Goal: Information Seeking & Learning: Learn about a topic

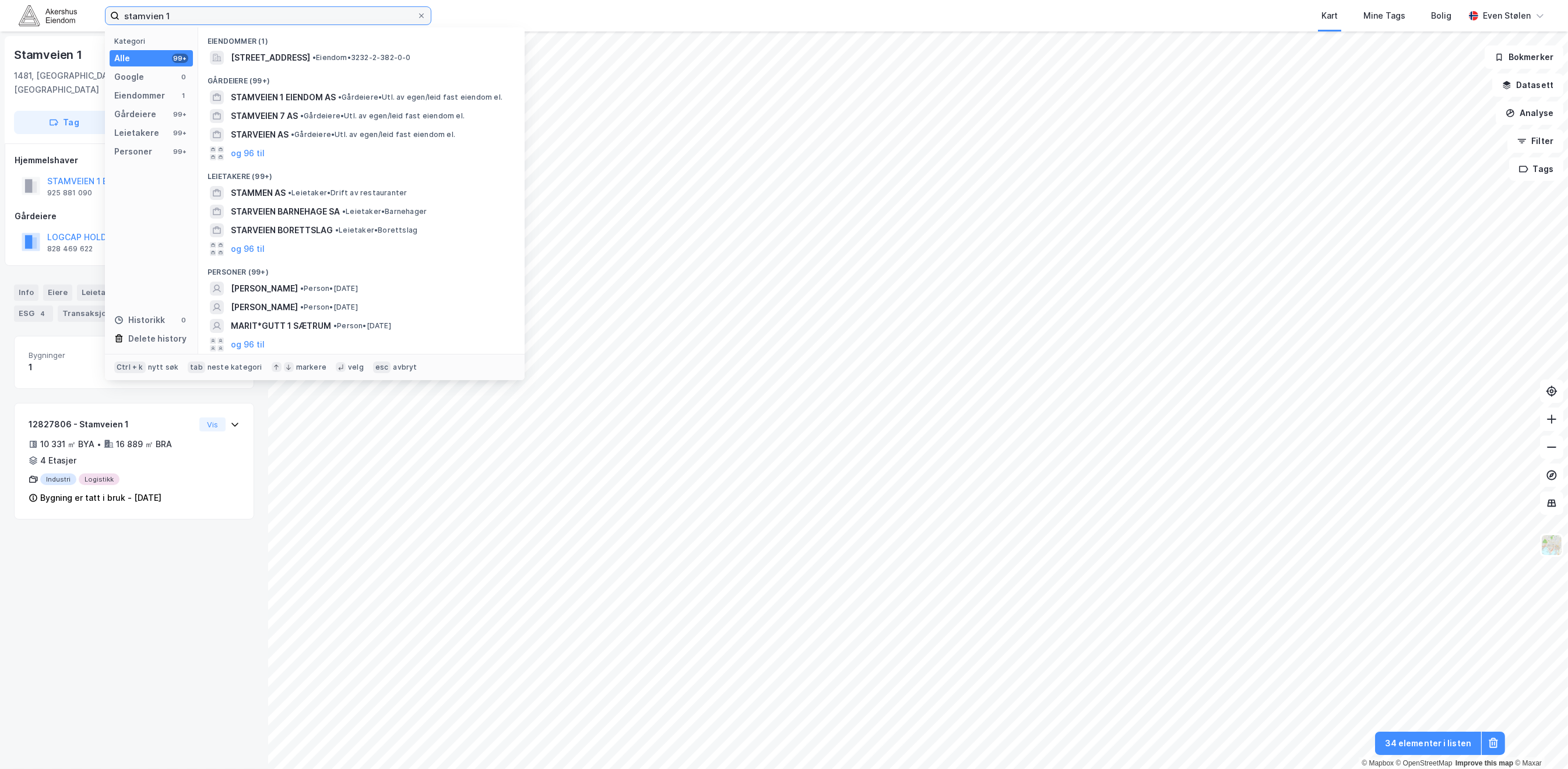
click at [257, 20] on input "stamvien 1" at bounding box center [268, 16] width 297 height 17
paste input "Berghagan 4"
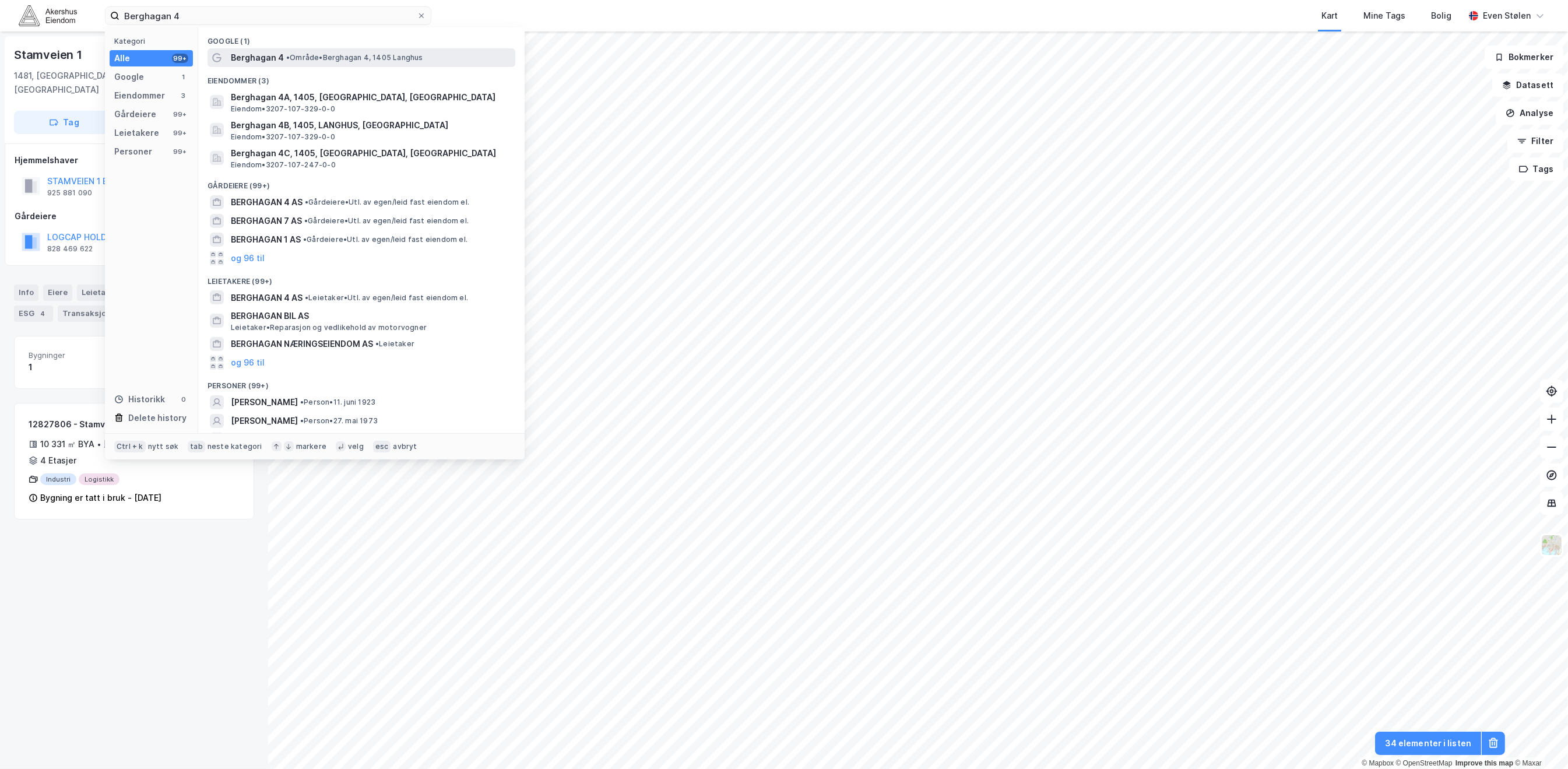
click at [365, 56] on span "• Område • Berghagan 4, 1405 [GEOGRAPHIC_DATA]" at bounding box center [354, 57] width 137 height 9
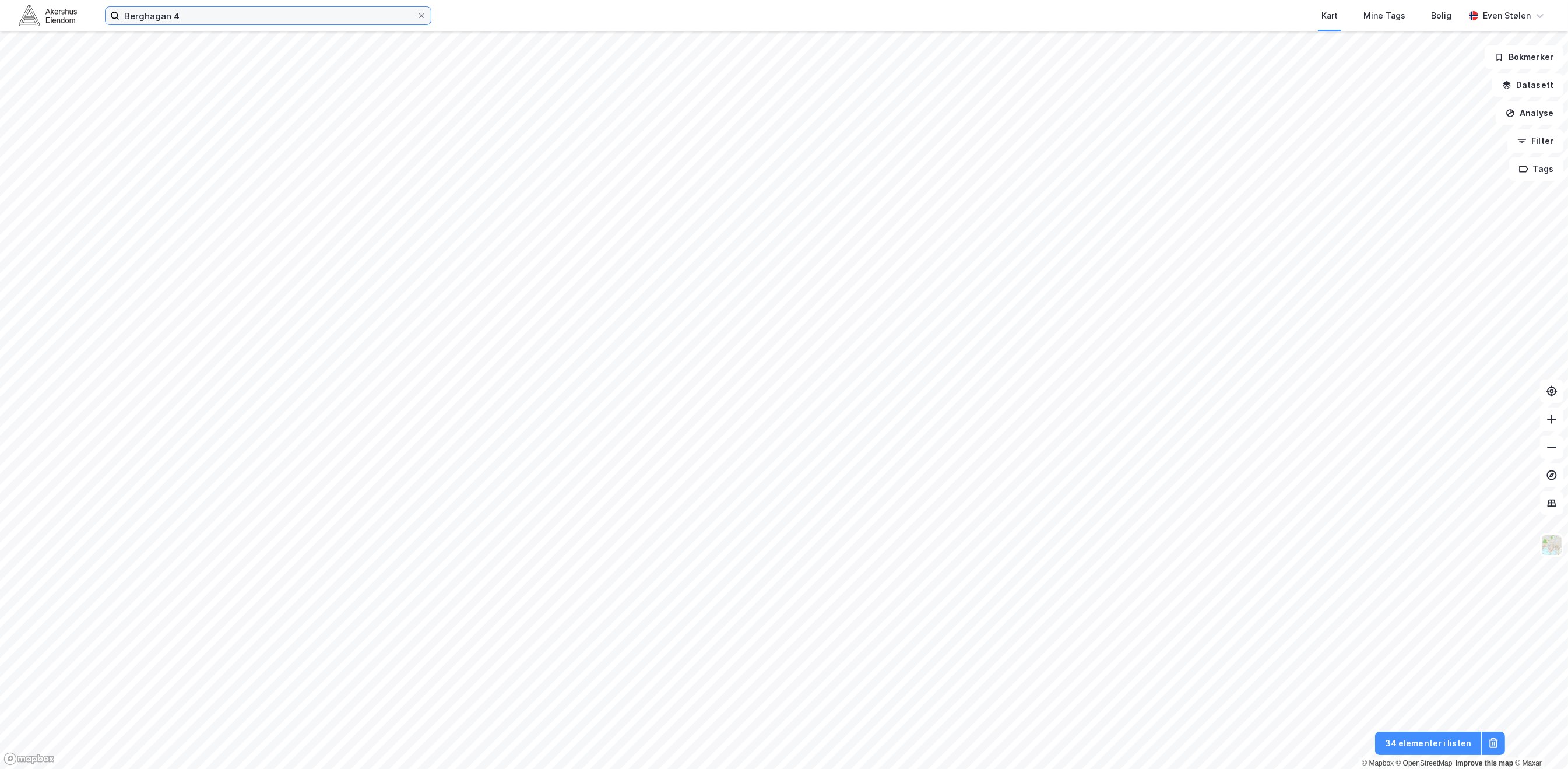
click at [249, 14] on input "Berghagan 4" at bounding box center [268, 16] width 297 height 17
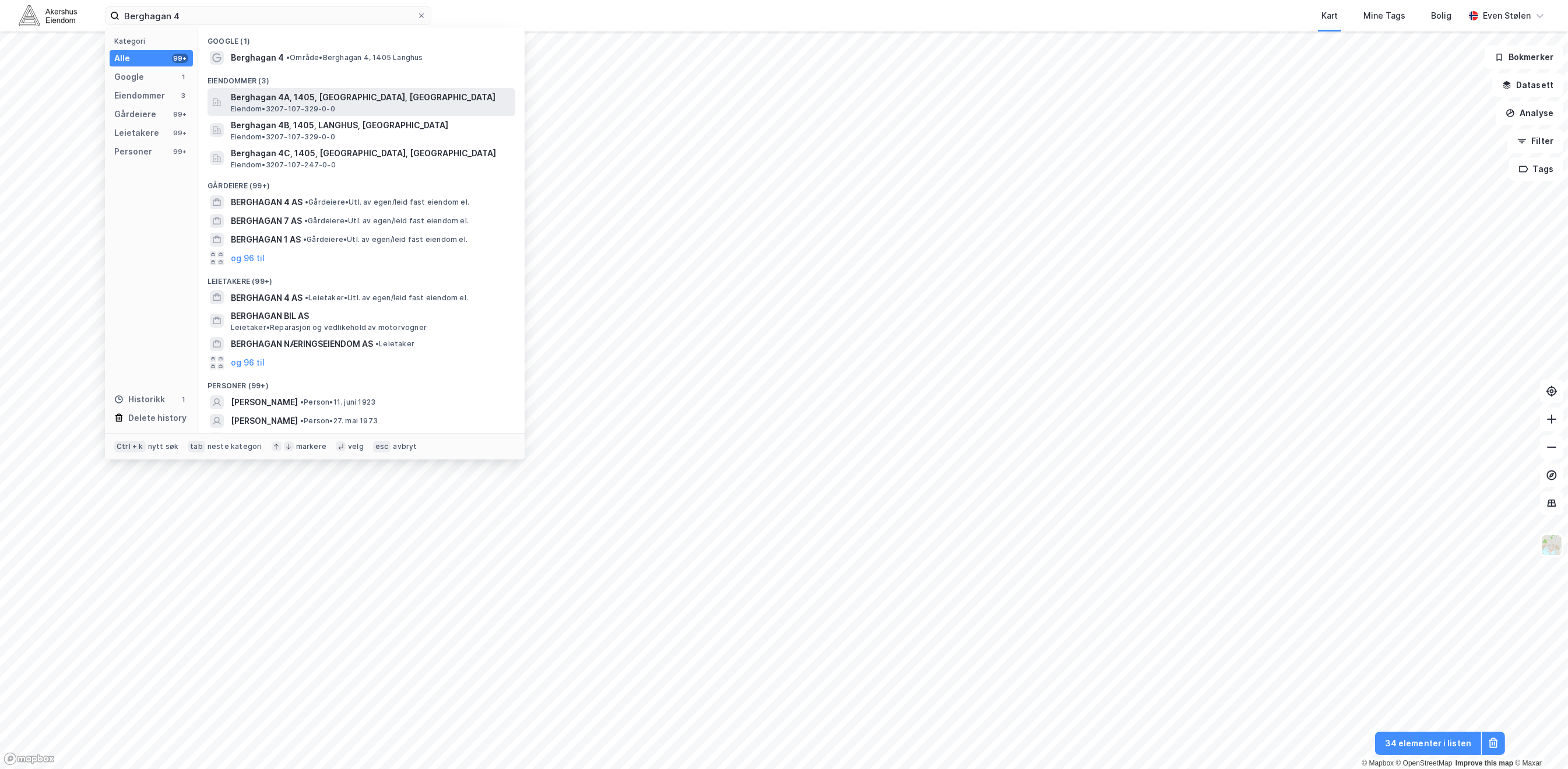
click at [386, 99] on span "Berghagan 4A, 1405, [GEOGRAPHIC_DATA], [GEOGRAPHIC_DATA]" at bounding box center [371, 97] width 280 height 14
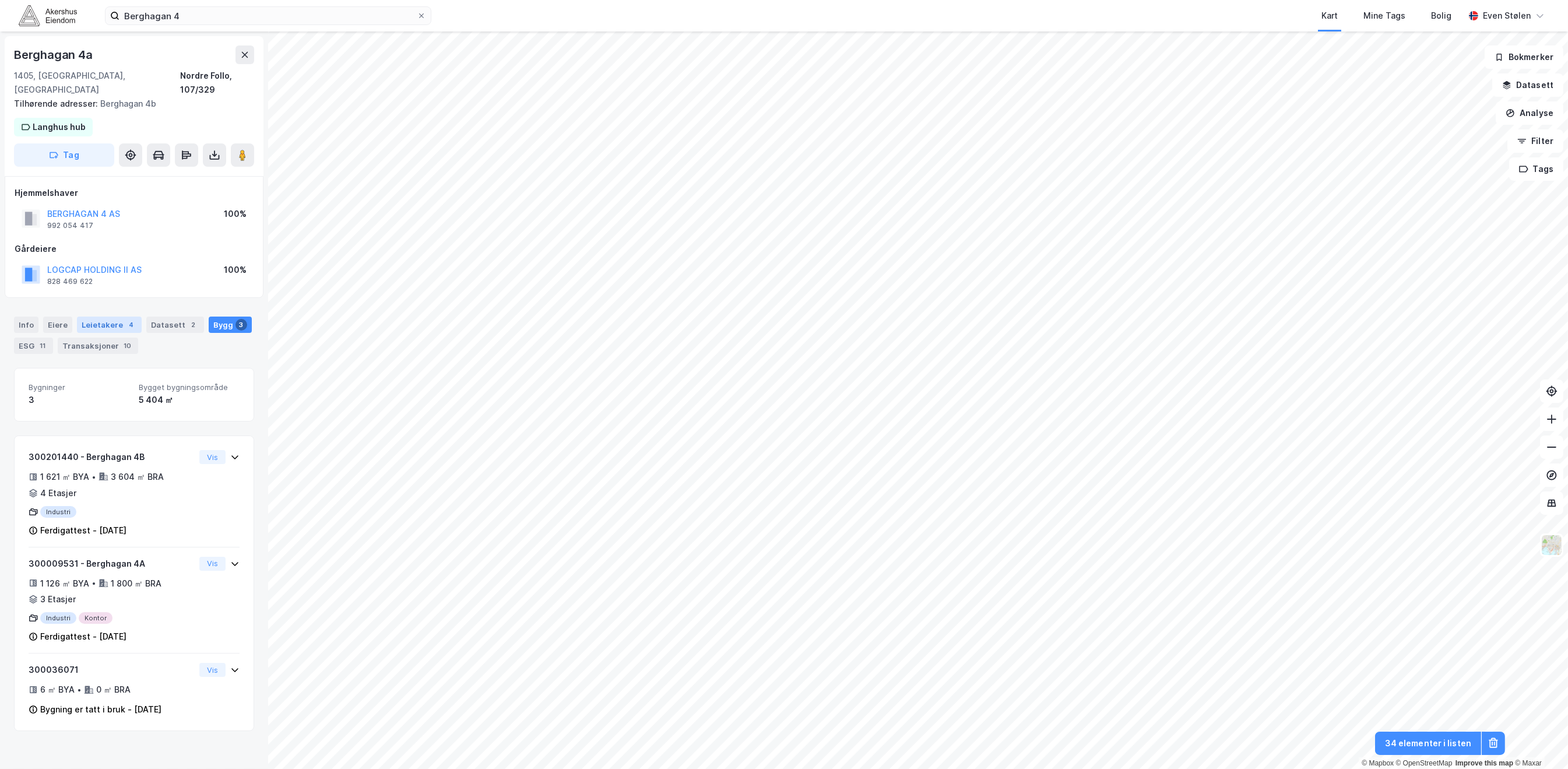
click at [89, 317] on div "Leietakere 4" at bounding box center [109, 325] width 65 height 16
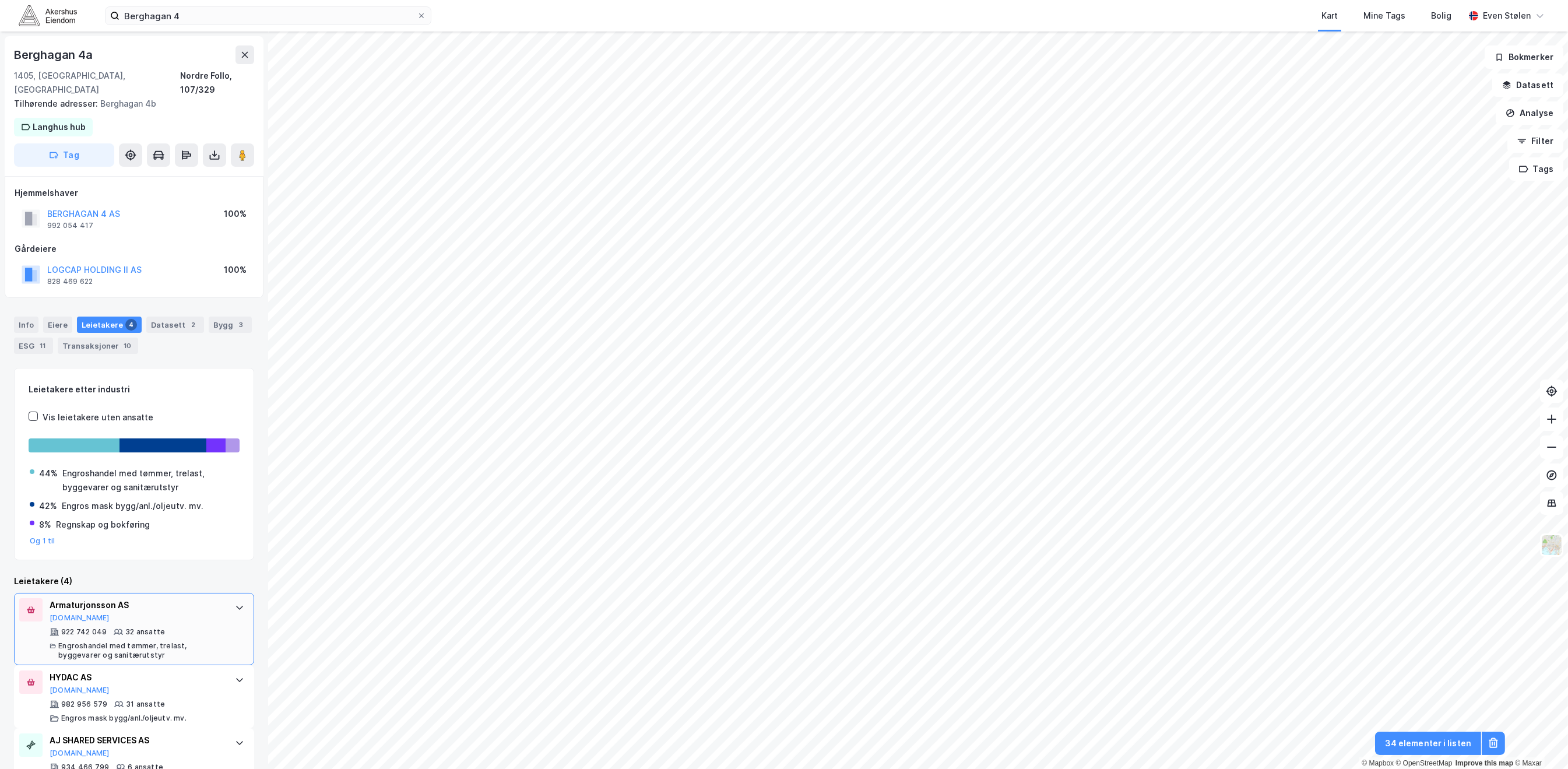
scroll to position [85, 0]
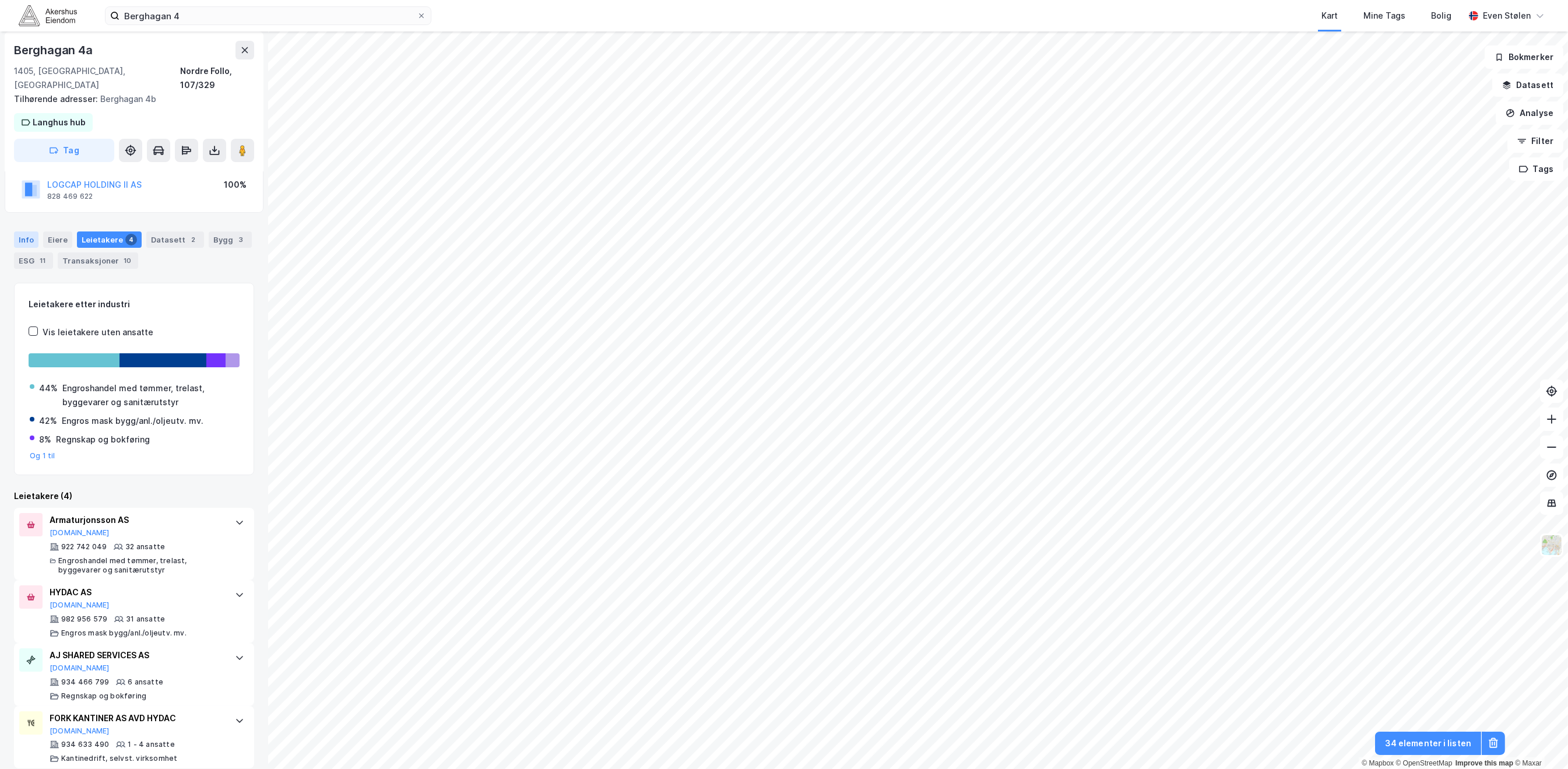
click at [26, 231] on div "Info" at bounding box center [26, 239] width 24 height 16
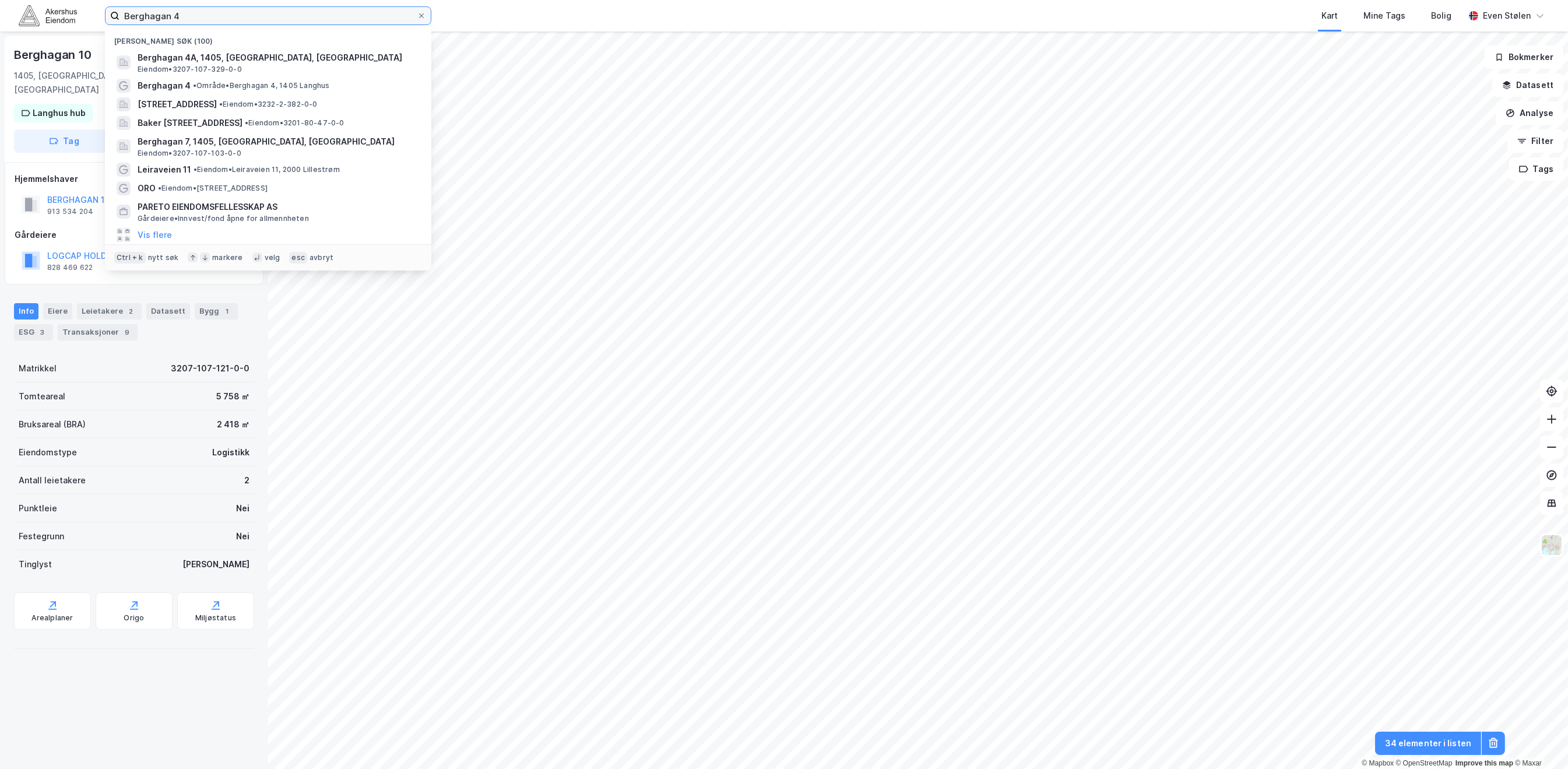
click at [233, 14] on input "Berghagan 4" at bounding box center [268, 16] width 297 height 17
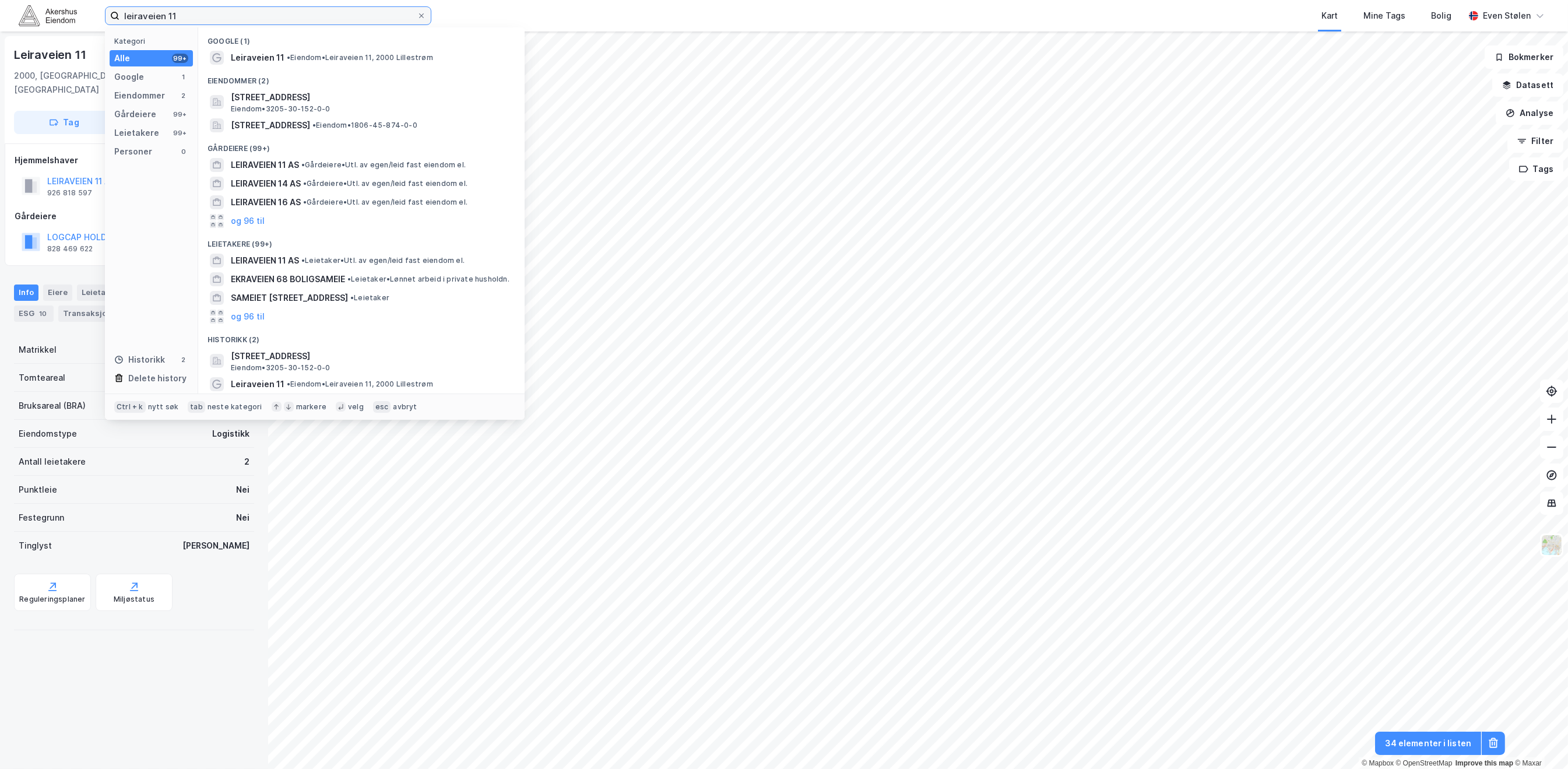
click at [197, 19] on input "leiraveien 11" at bounding box center [268, 16] width 297 height 17
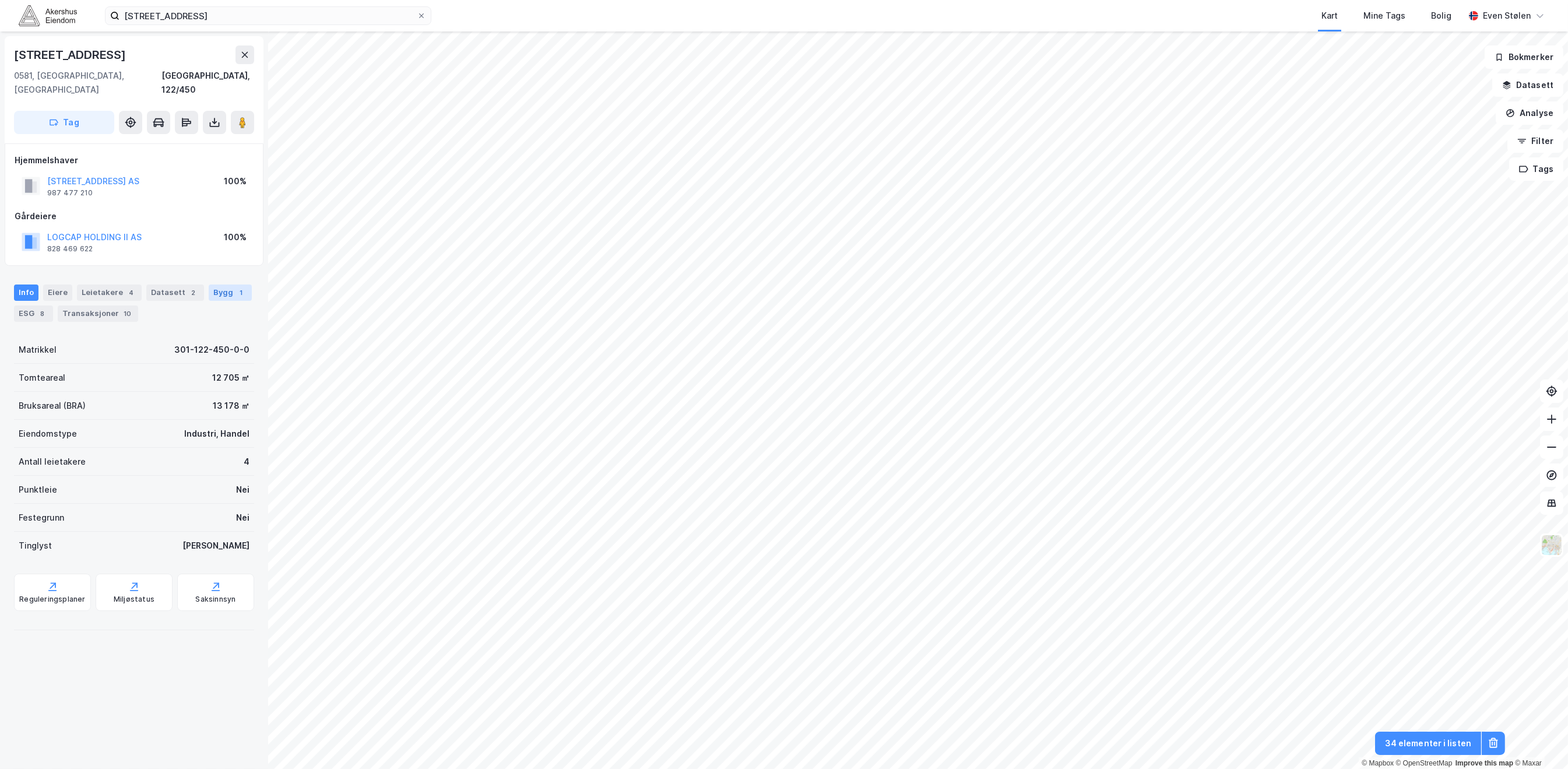
click at [236, 287] on div "1" at bounding box center [241, 292] width 12 height 12
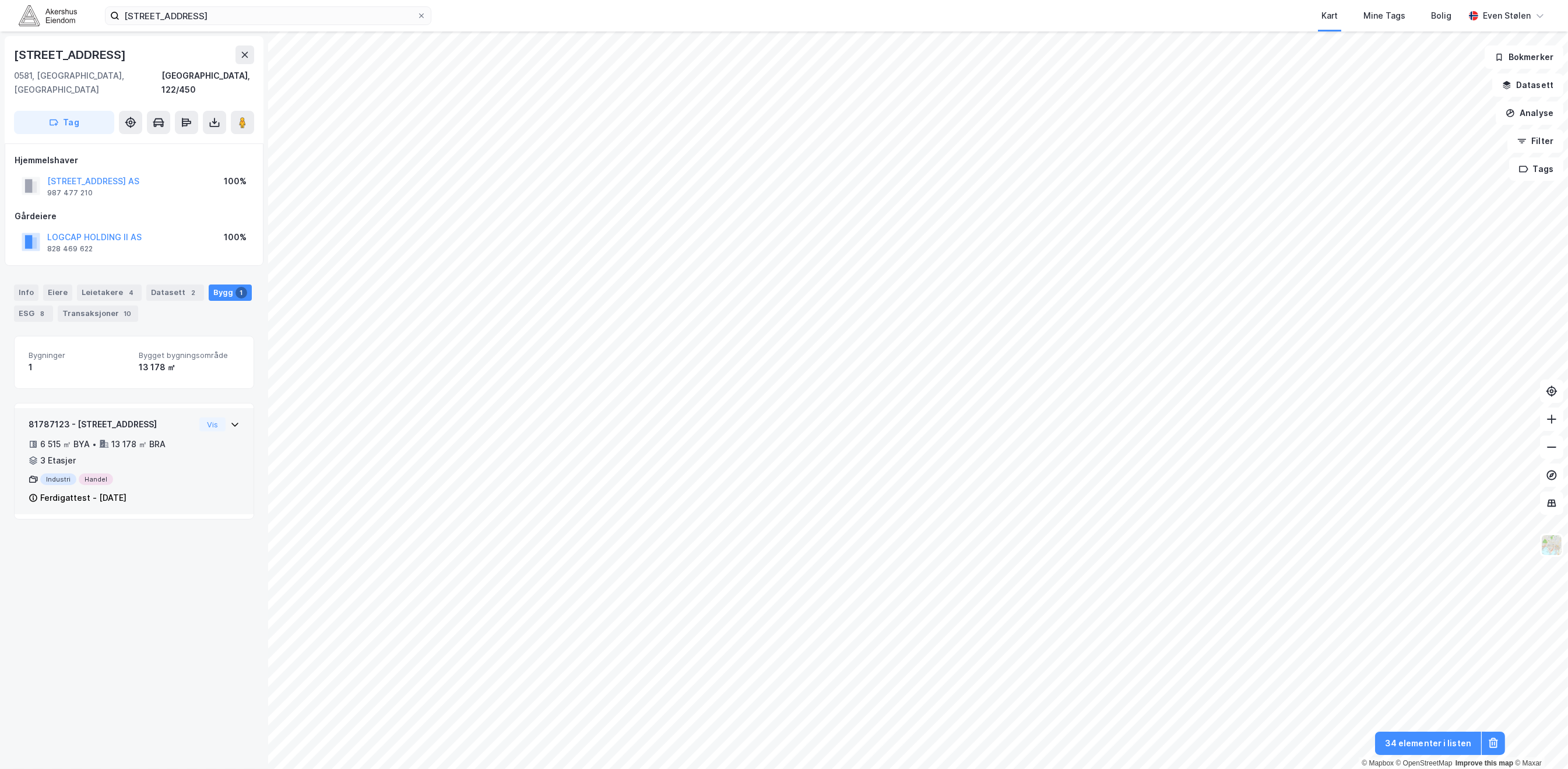
click at [197, 450] on div "81787123 - [STREET_ADDRESS] 6 515 ㎡ BYA • 13 178 ㎡ BRA • 3 Etasjer Industri Han…" at bounding box center [134, 465] width 211 height 97
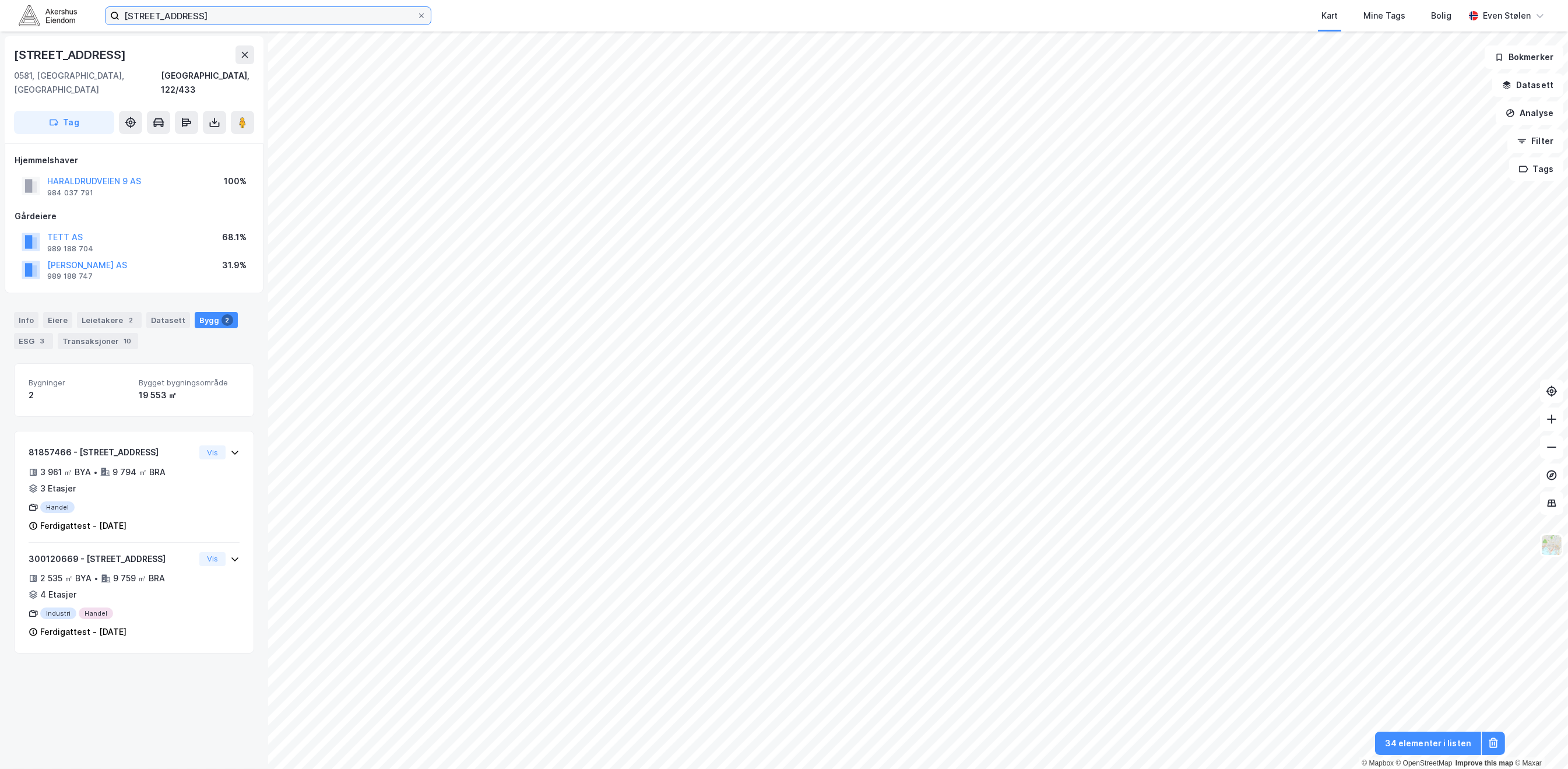
click at [237, 15] on input "[STREET_ADDRESS]" at bounding box center [268, 16] width 297 height 17
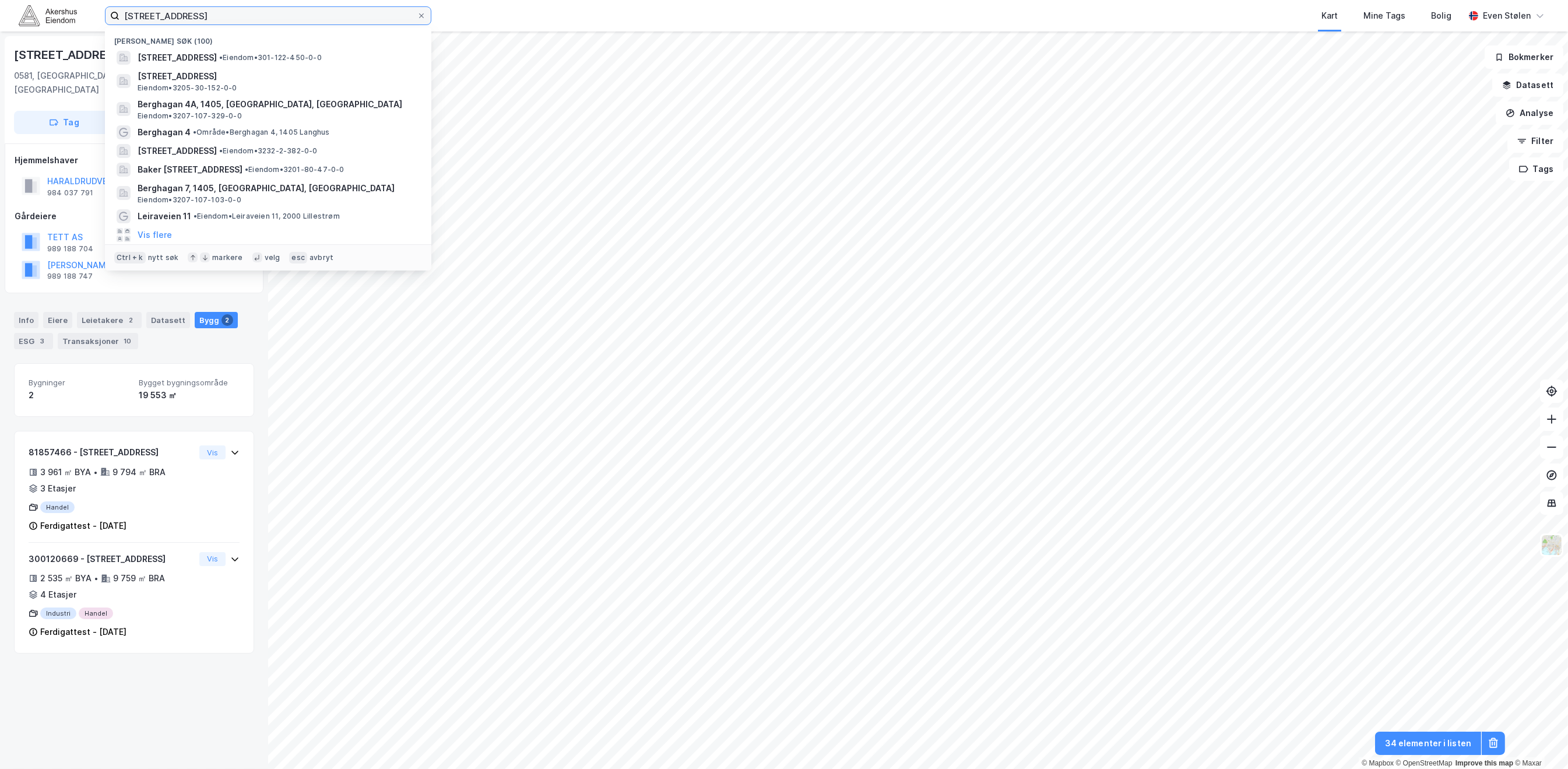
type input "[STREET_ADDRESS]"
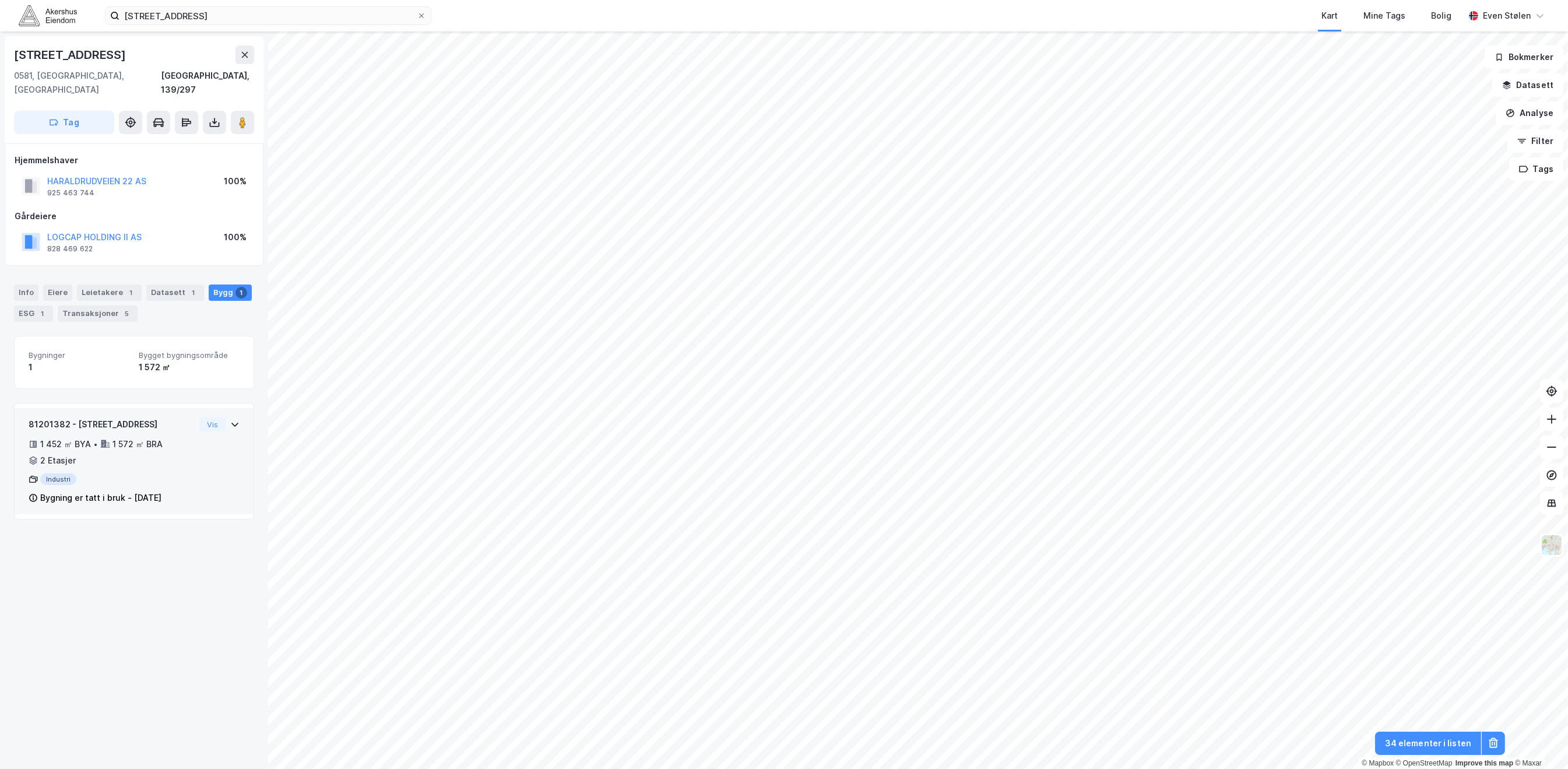
click at [202, 457] on div "81201382 - Haraldrudveien 22 1 452 ㎡ BYA • 1 572 ㎡ BRA • 2 Etasjer Industri Byg…" at bounding box center [134, 465] width 211 height 97
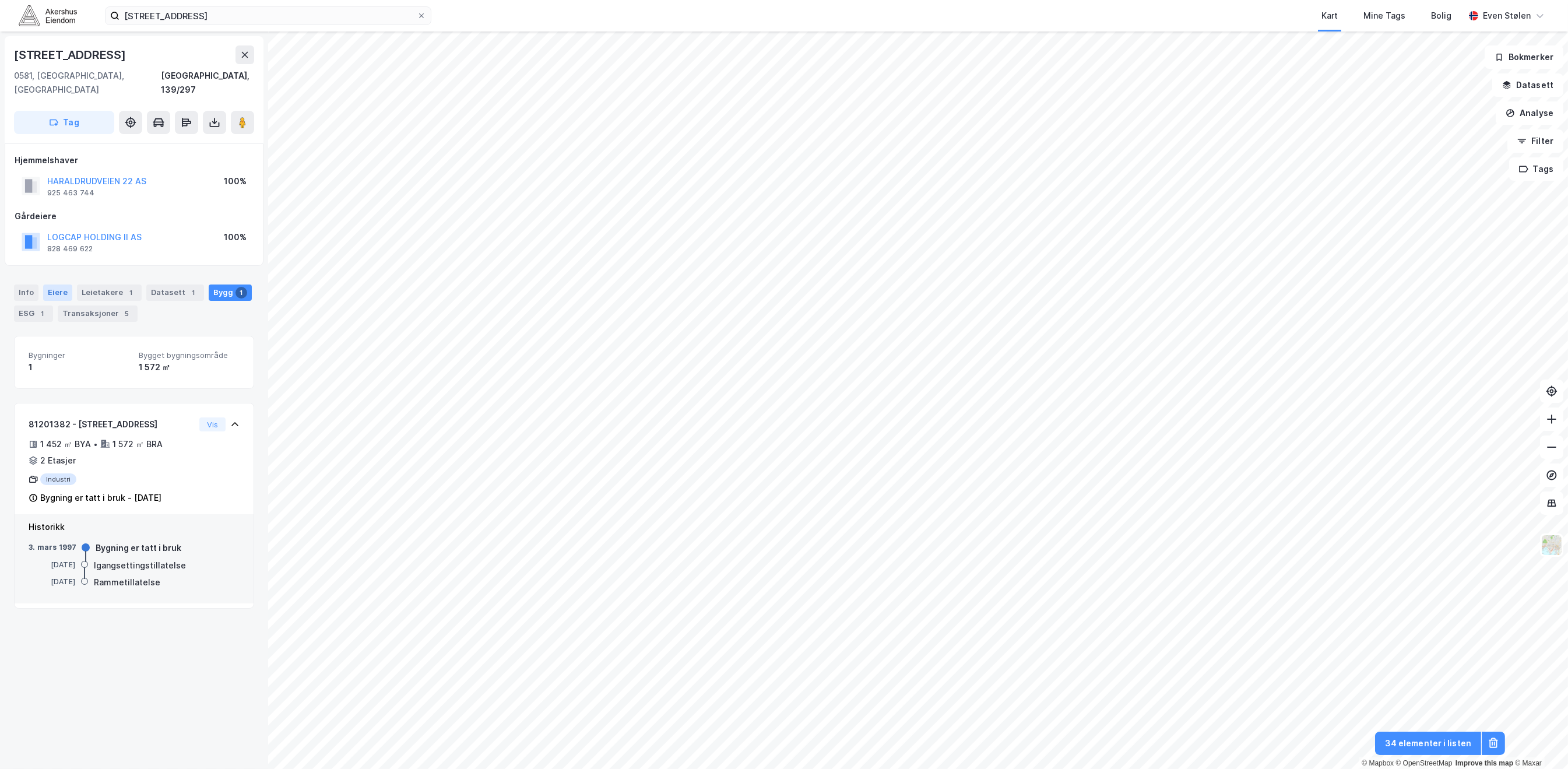
click at [55, 284] on div "Eiere" at bounding box center [57, 292] width 29 height 16
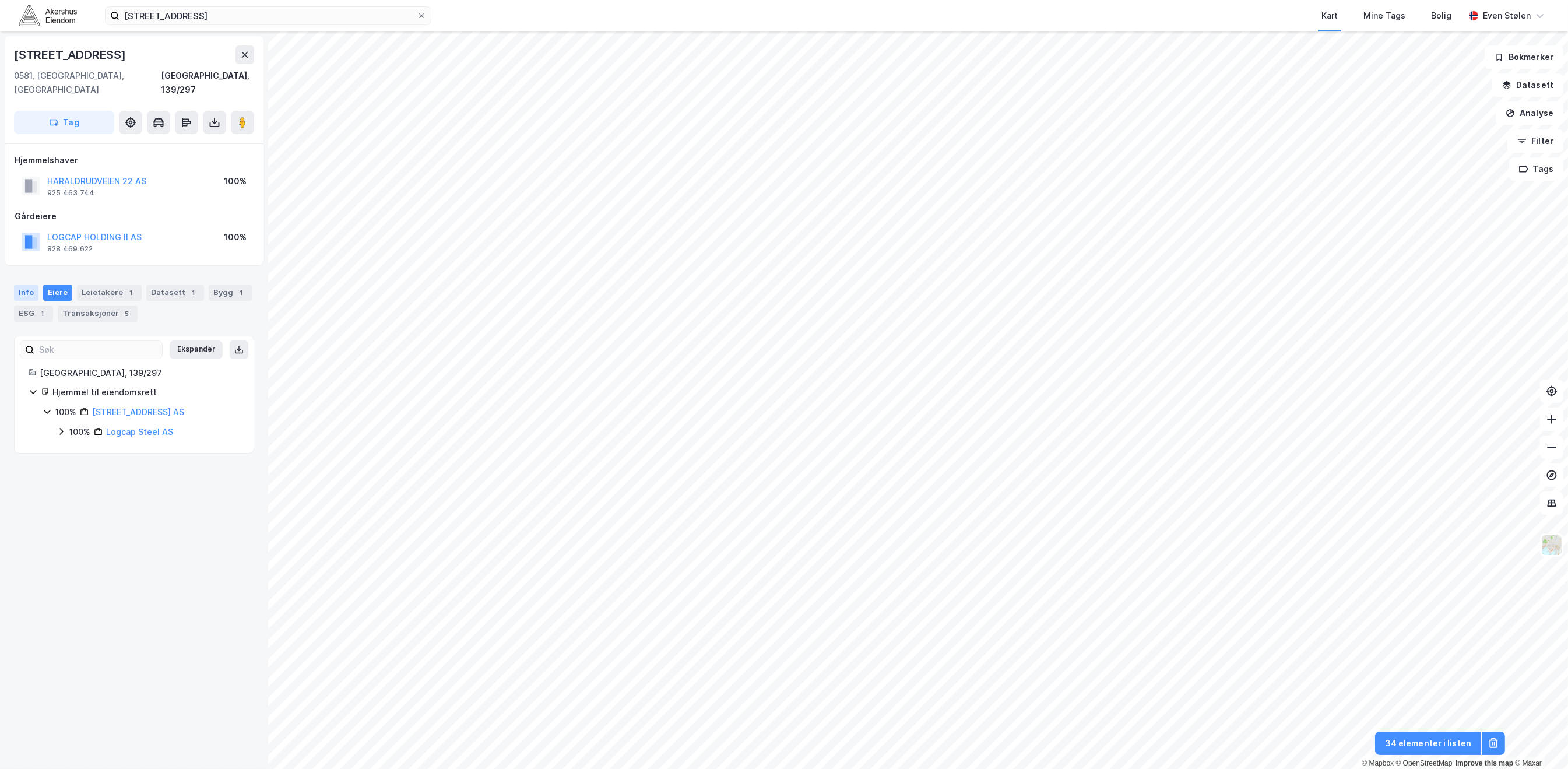
click at [26, 284] on div "Info" at bounding box center [26, 292] width 24 height 16
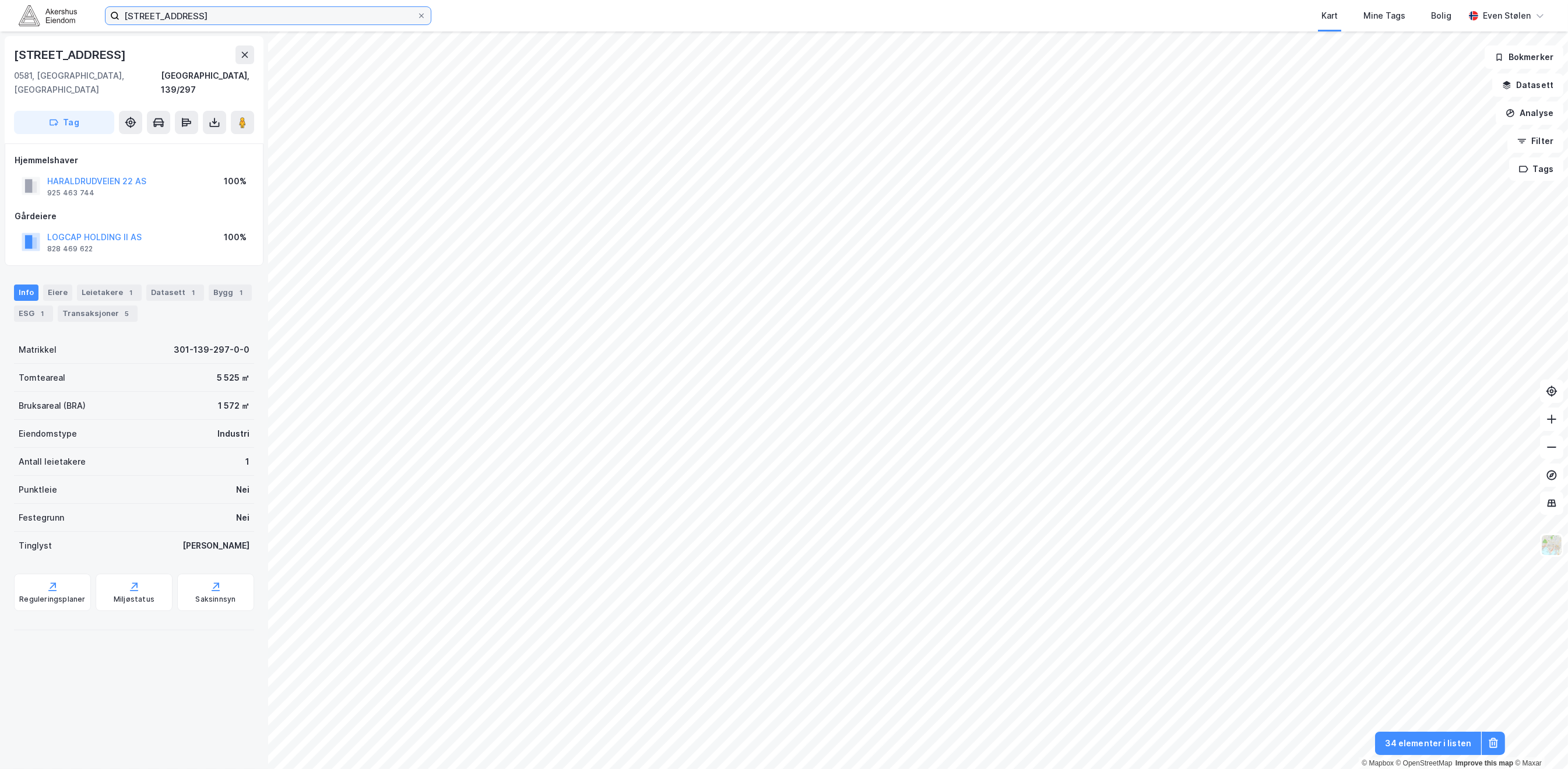
click at [170, 14] on input "[STREET_ADDRESS]" at bounding box center [268, 16] width 297 height 17
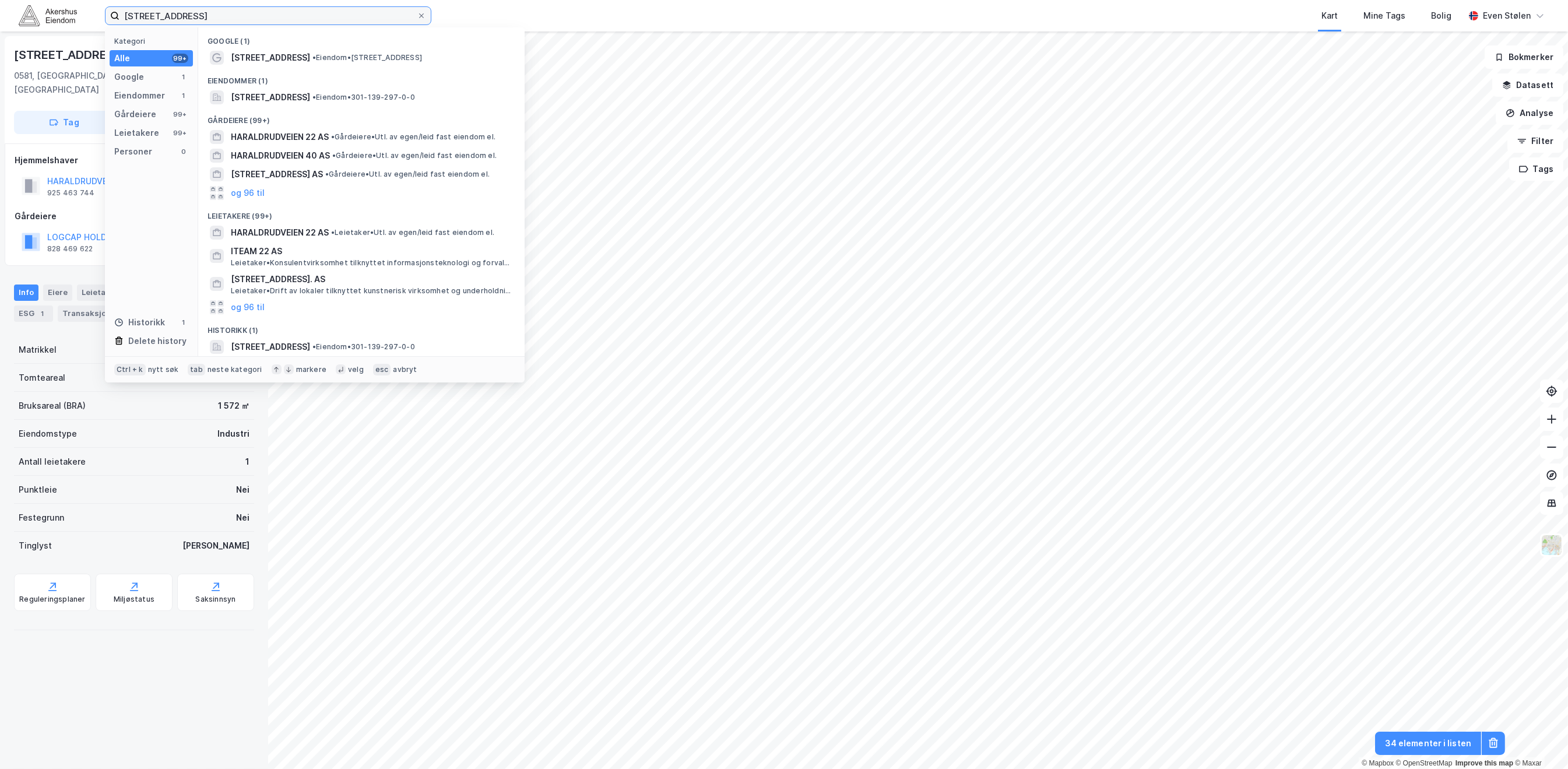
click at [170, 14] on input "[STREET_ADDRESS]" at bounding box center [268, 16] width 297 height 17
